Goal: Navigation & Orientation: Find specific page/section

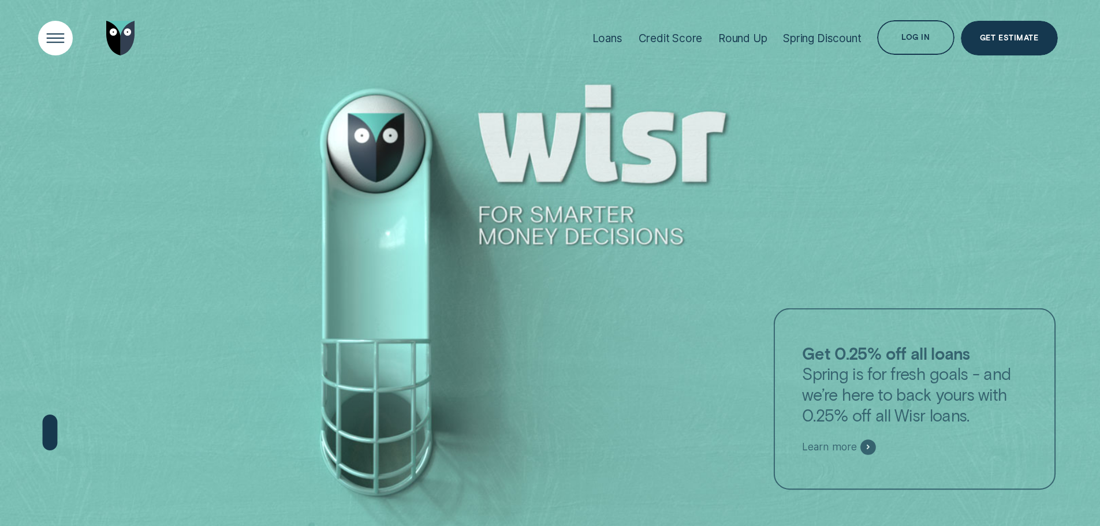
click at [60, 29] on div "Open Menu" at bounding box center [55, 38] width 49 height 49
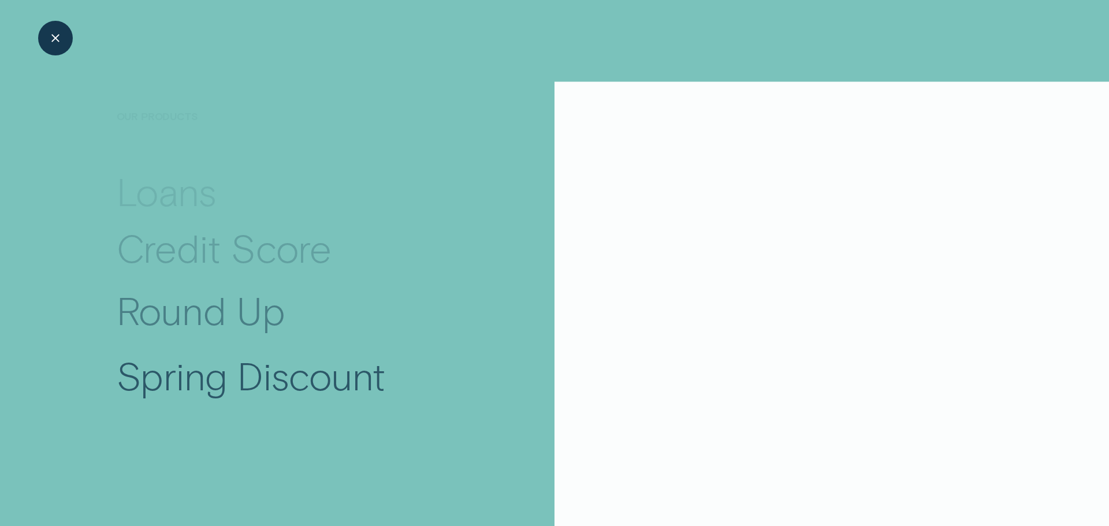
click at [656, 464] on div "Broker Login" at bounding box center [675, 460] width 90 height 21
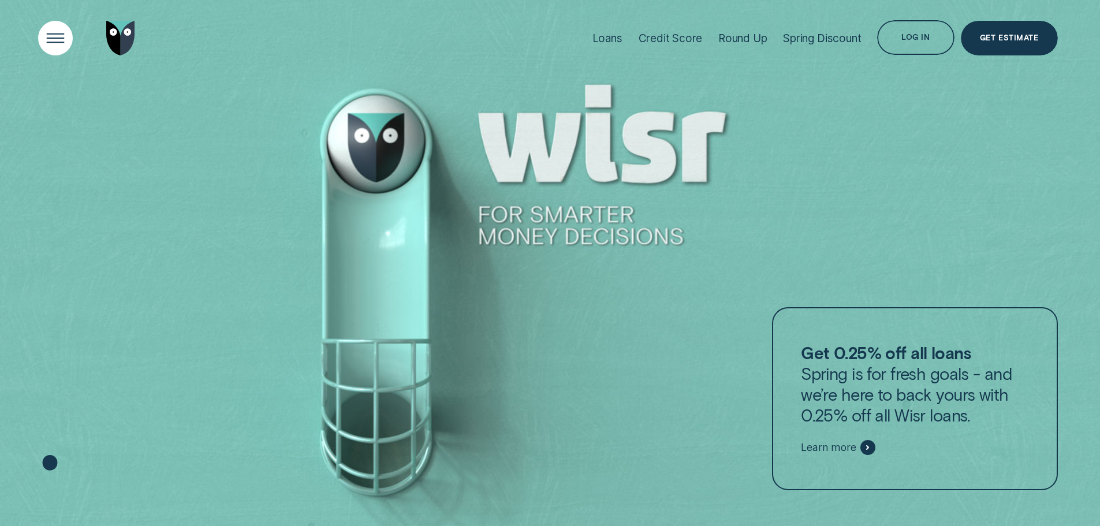
click at [46, 31] on div "Open Menu" at bounding box center [55, 38] width 49 height 49
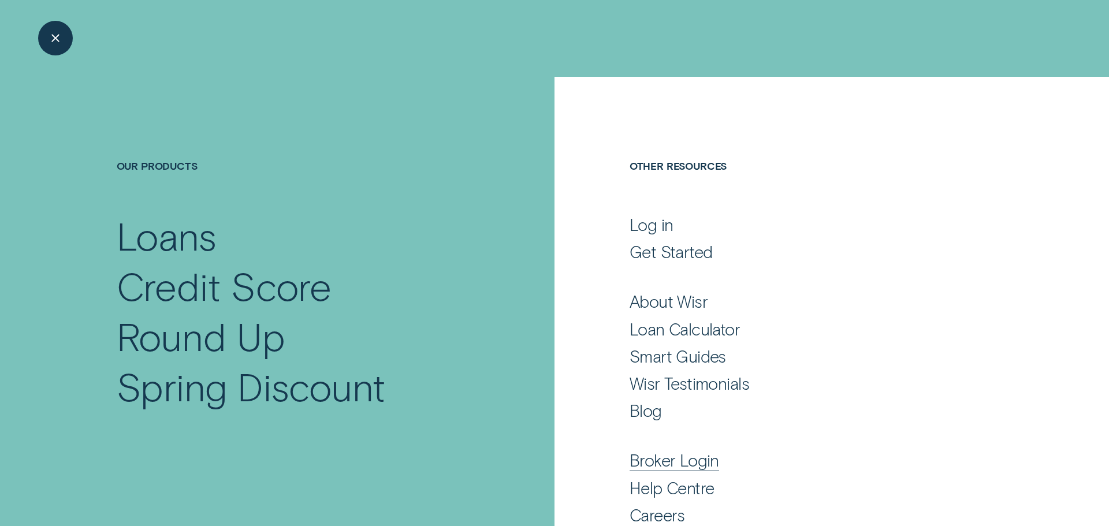
click at [640, 451] on div "Broker Login" at bounding box center [675, 460] width 90 height 21
